Goal: Find specific page/section: Find specific page/section

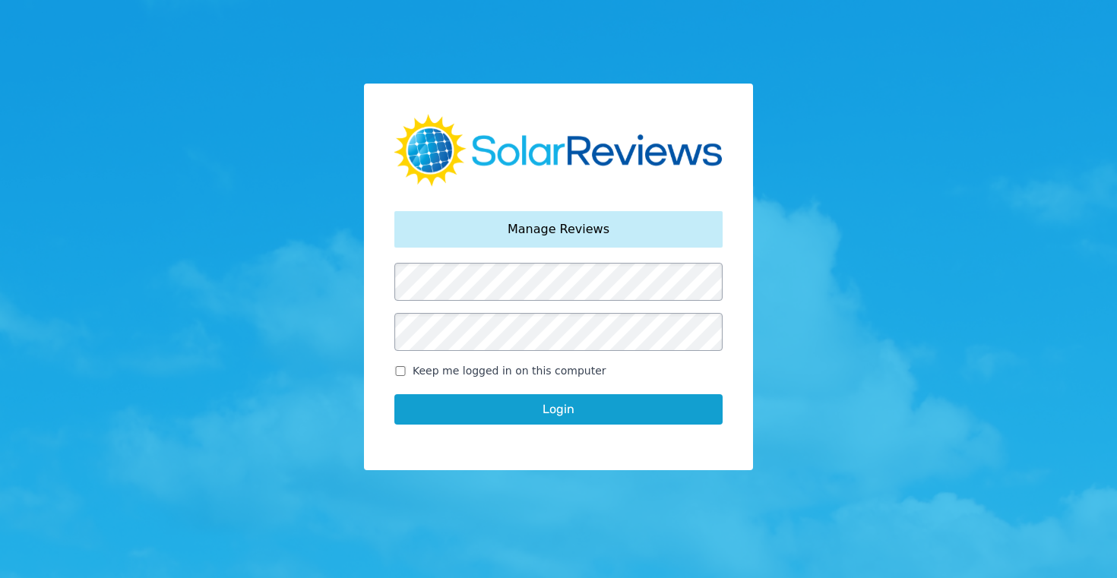
click at [400, 372] on input "Keep me logged in on this computer" at bounding box center [400, 371] width 12 height 10
checkbox input "true"
click at [520, 413] on button "Login" at bounding box center [558, 409] width 328 height 30
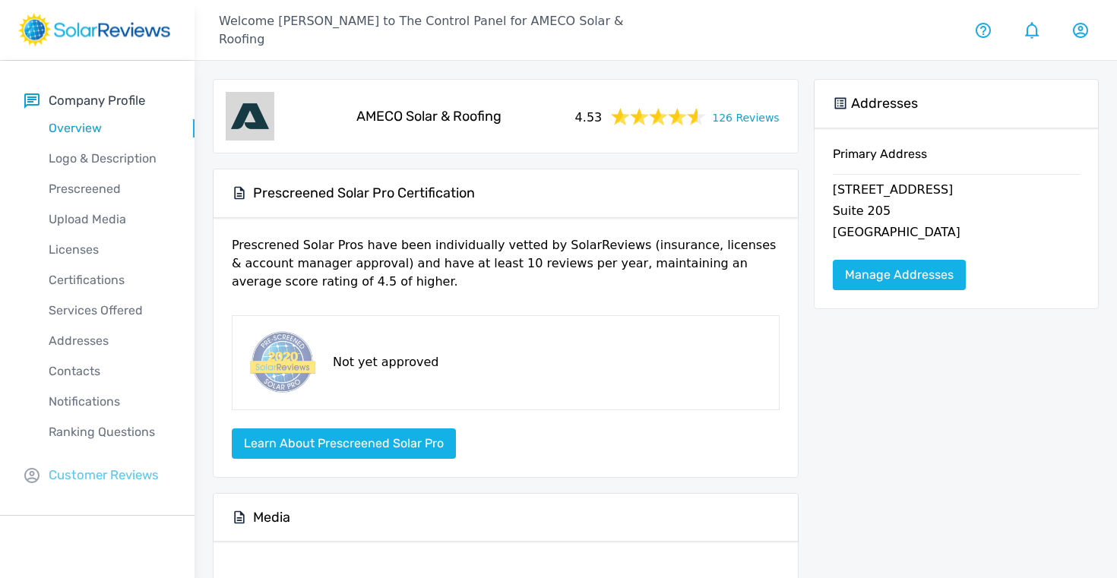
click at [112, 474] on p "Customer Reviews" at bounding box center [104, 475] width 110 height 19
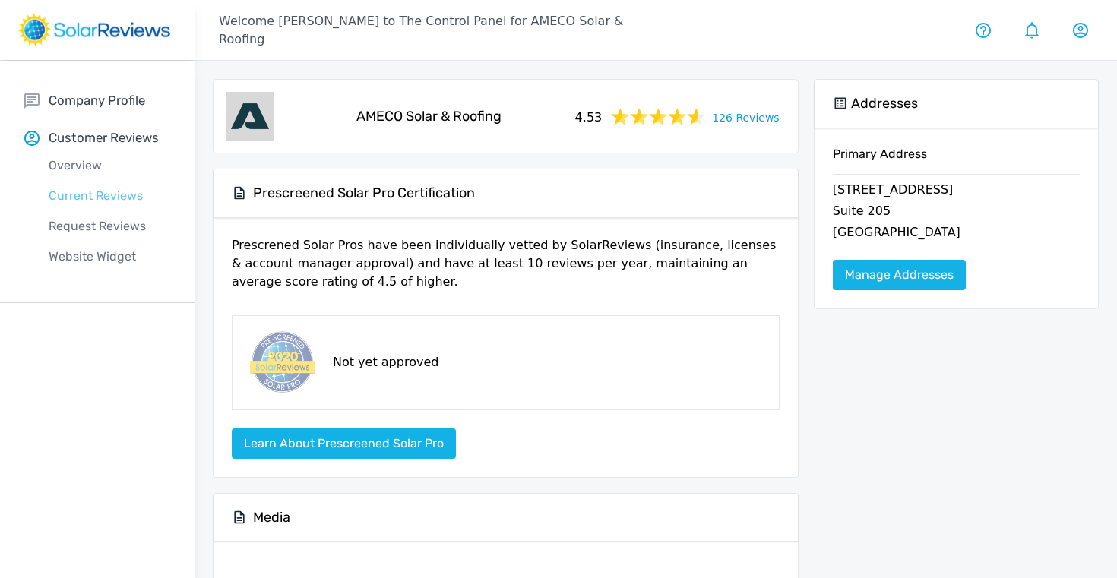
click at [90, 198] on p "Current Reviews" at bounding box center [109, 196] width 170 height 18
